Goal: Navigation & Orientation: Find specific page/section

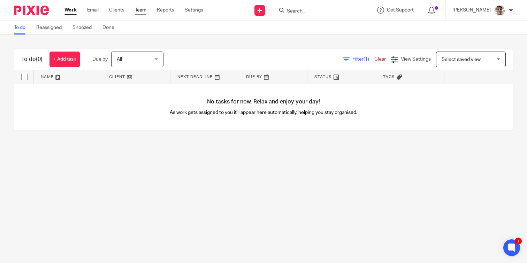
click at [142, 8] on link "Team" at bounding box center [140, 10] width 11 height 7
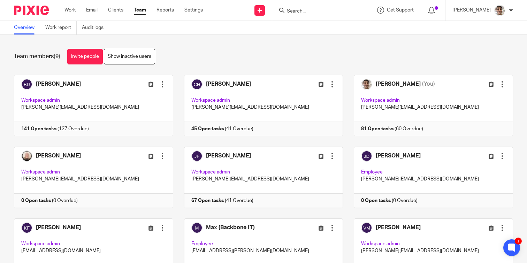
click at [303, 51] on div "Team members (9) Invite people Show inactive users" at bounding box center [263, 57] width 499 height 16
click at [288, 51] on div "Team members (9) Invite people Show inactive users" at bounding box center [263, 57] width 499 height 16
click at [306, 51] on div "Team members (9) Invite people Show inactive users" at bounding box center [263, 57] width 499 height 16
click at [294, 52] on div "Team members (9) Invite people Show inactive users" at bounding box center [263, 57] width 499 height 16
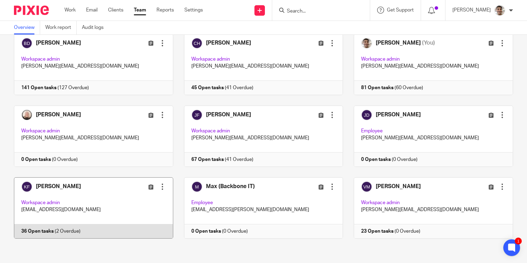
click at [88, 187] on link at bounding box center [88, 207] width 170 height 61
